Goal: Information Seeking & Learning: Learn about a topic

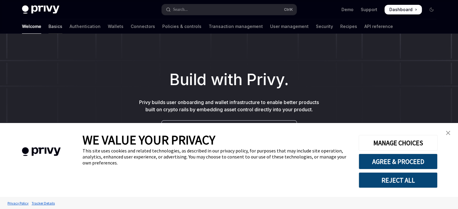
click at [48, 22] on link "Basics" at bounding box center [55, 26] width 14 height 14
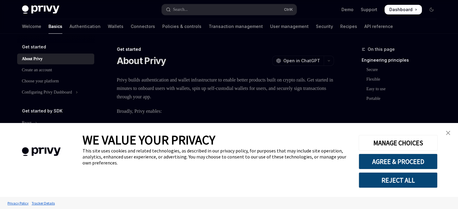
click at [450, 133] on img "close banner" at bounding box center [448, 133] width 4 height 4
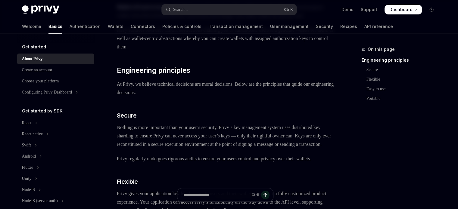
type textarea "*"
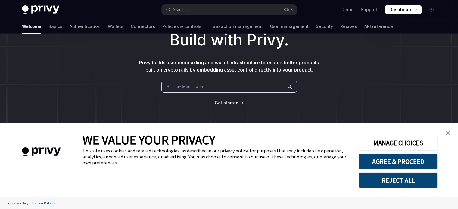
scroll to position [60, 0]
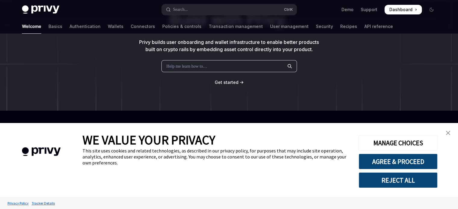
click at [448, 130] on link "close banner" at bounding box center [448, 133] width 12 height 12
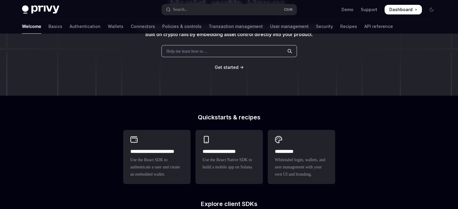
scroll to position [0, 0]
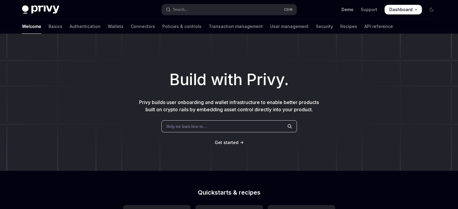
click at [346, 10] on link "Demo" at bounding box center [348, 10] width 12 height 6
